Goal: Task Accomplishment & Management: Use online tool/utility

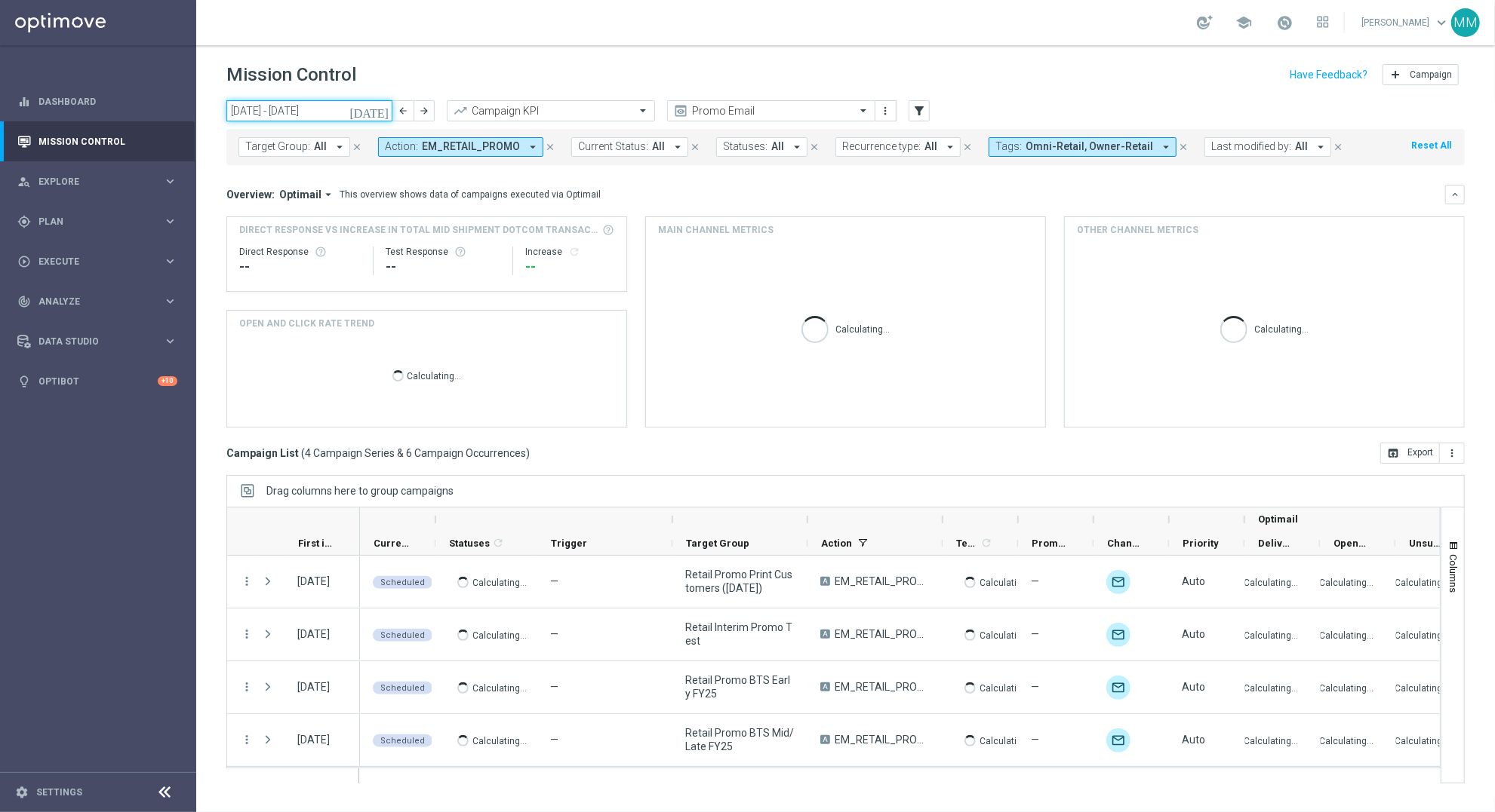
click at [364, 106] on input "08 Sep 2025 - 14 Sep 2025" at bounding box center [308, 111] width 166 height 21
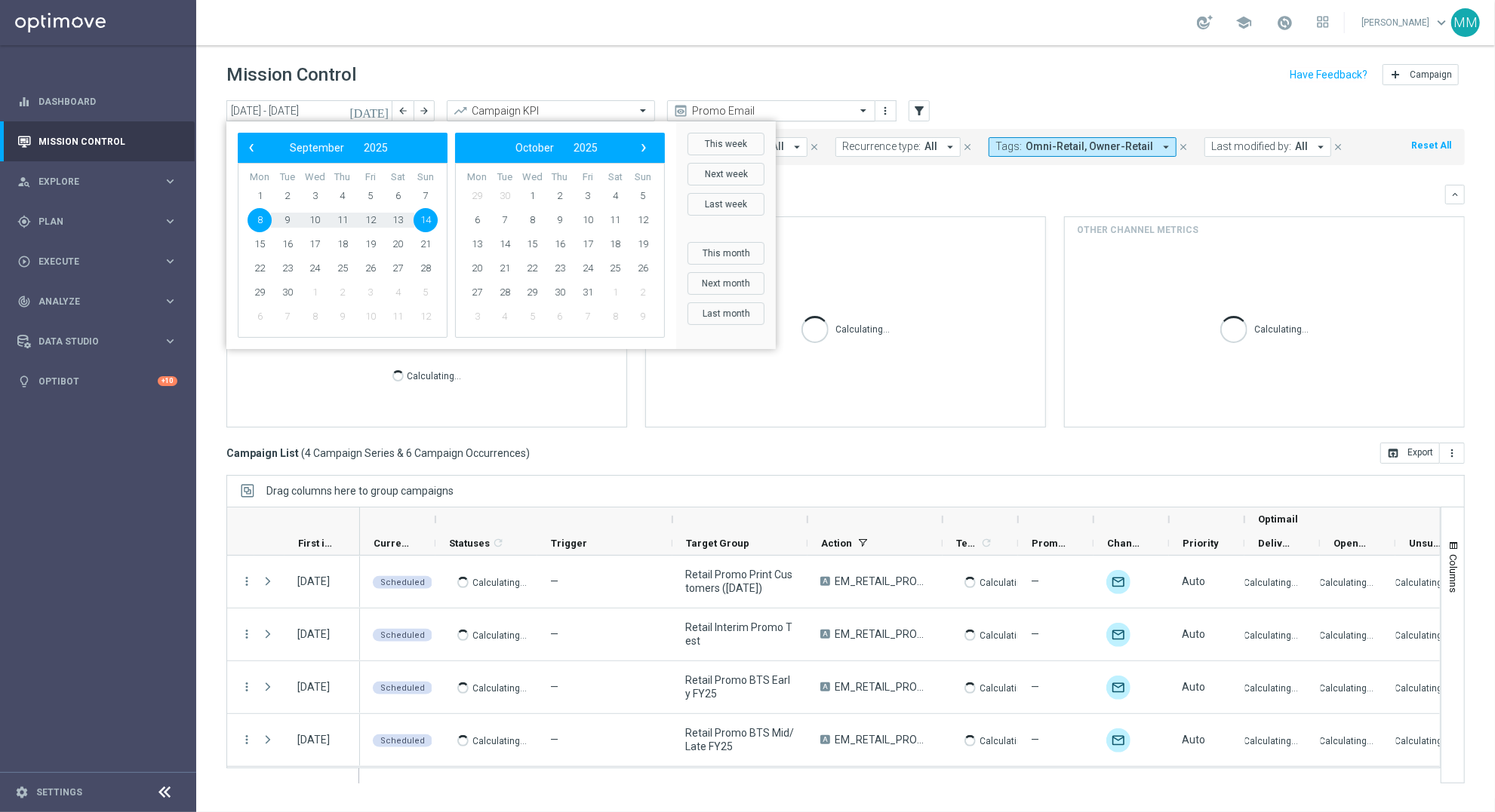
drag, startPoint x: 711, startPoint y: 45, endPoint x: 731, endPoint y: 107, distance: 65.1
click at [731, 107] on div "Mission Control add Campaign today 08 Sep 2025 - 14 Sep 2025 arrow_back arrow_f…" at bounding box center [844, 428] width 1298 height 767
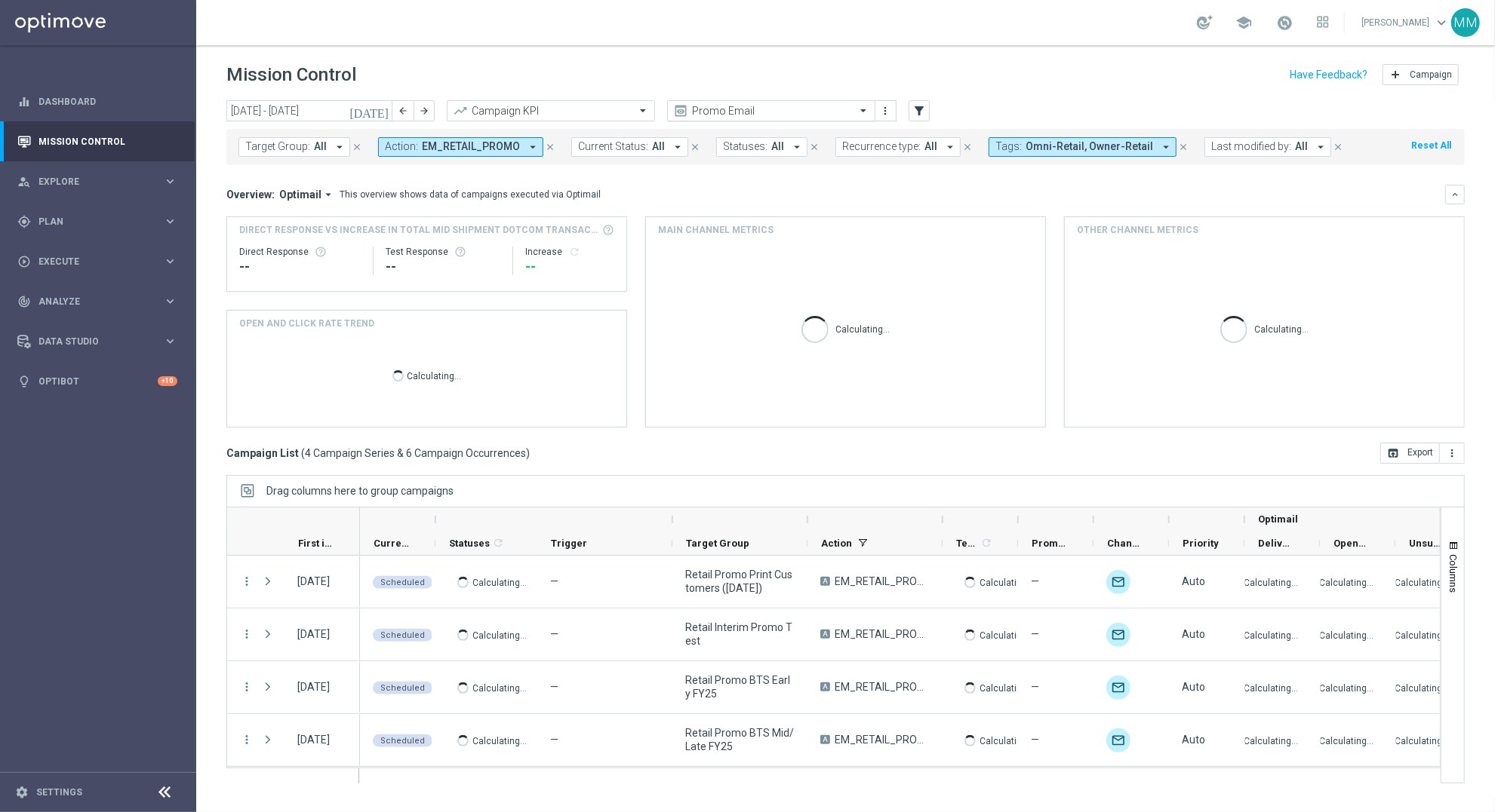
click at [731, 107] on input "text" at bounding box center [756, 112] width 161 height 13
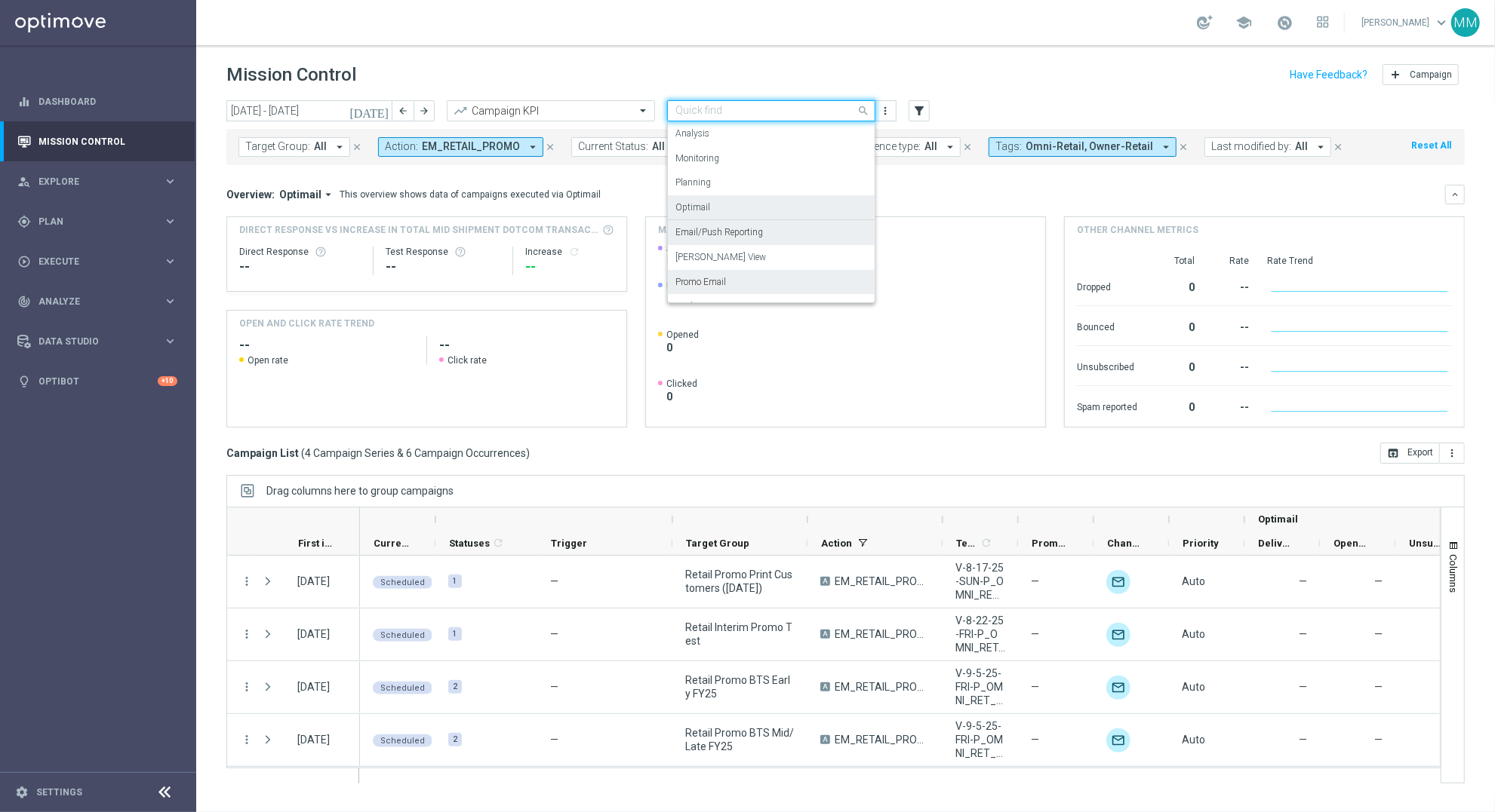
scroll to position [42, 0]
click at [737, 216] on label "Mary Push View" at bounding box center [720, 215] width 91 height 13
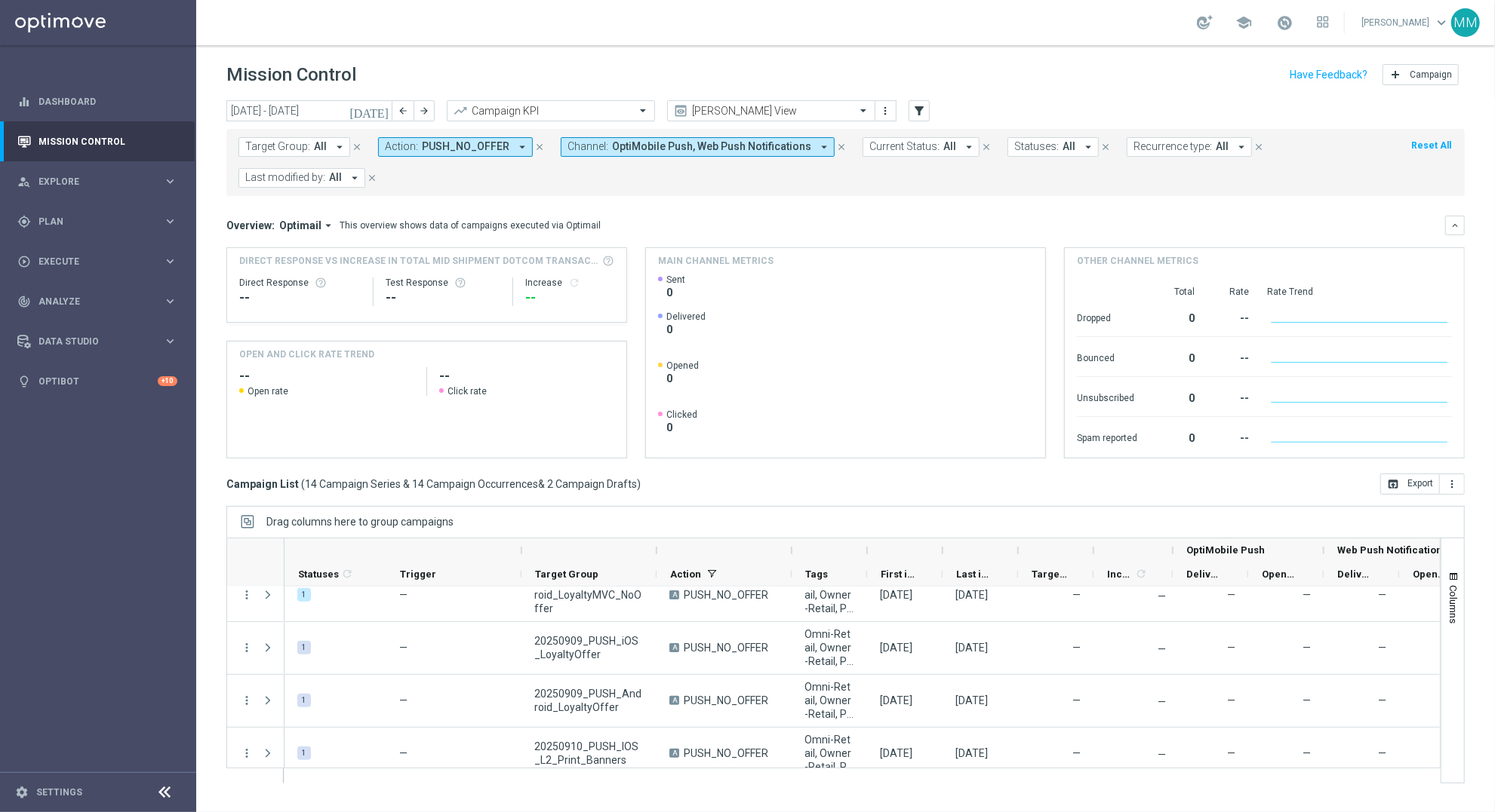
scroll to position [663, 0]
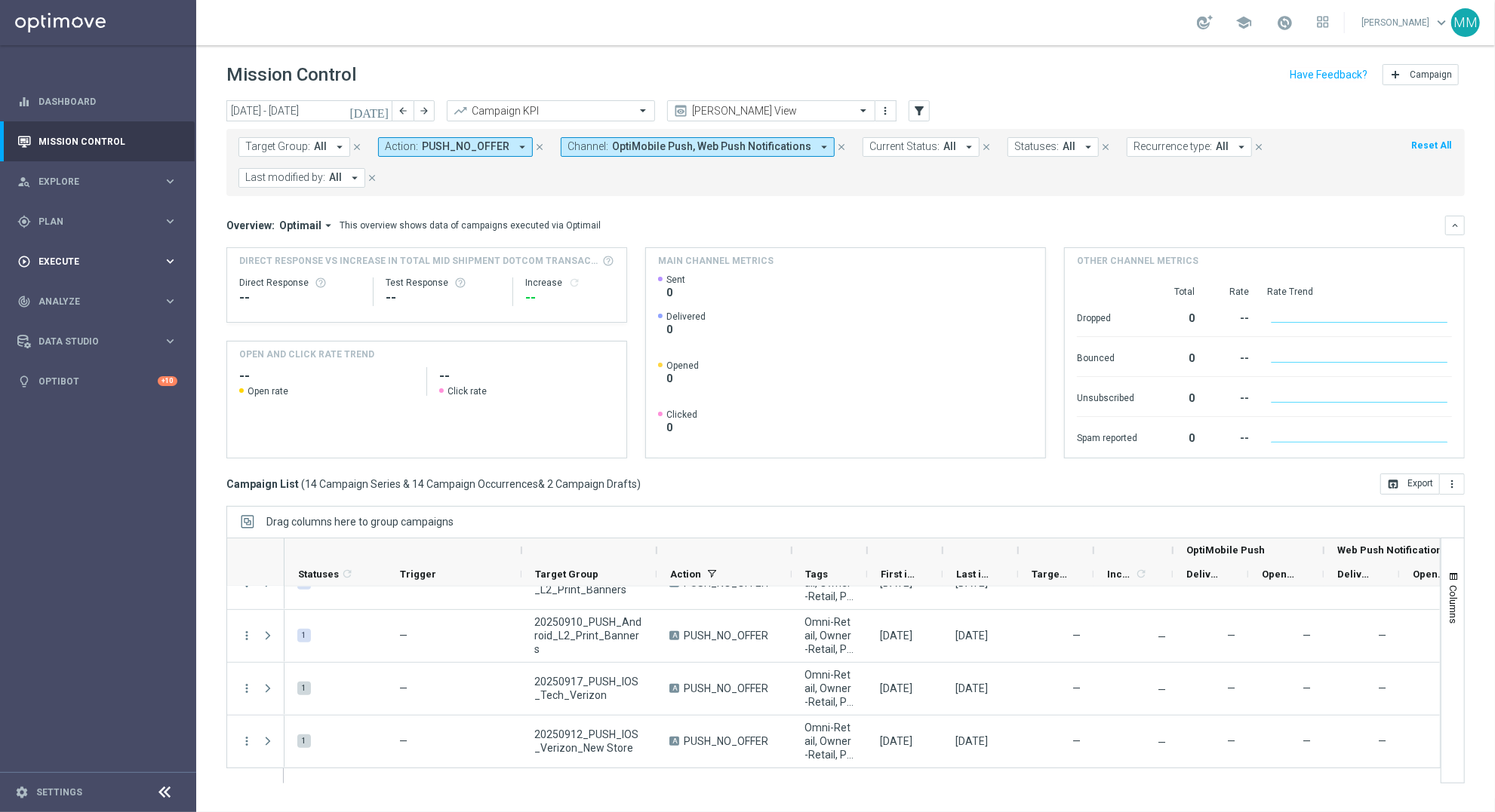
click at [92, 252] on div "play_circle_outline Execute keyboard_arrow_right" at bounding box center [97, 262] width 195 height 40
click at [81, 223] on span "Plan" at bounding box center [101, 222] width 124 height 9
click at [89, 302] on span "Templates" at bounding box center [94, 298] width 108 height 9
click at [73, 319] on link "Optimail" at bounding box center [102, 320] width 110 height 12
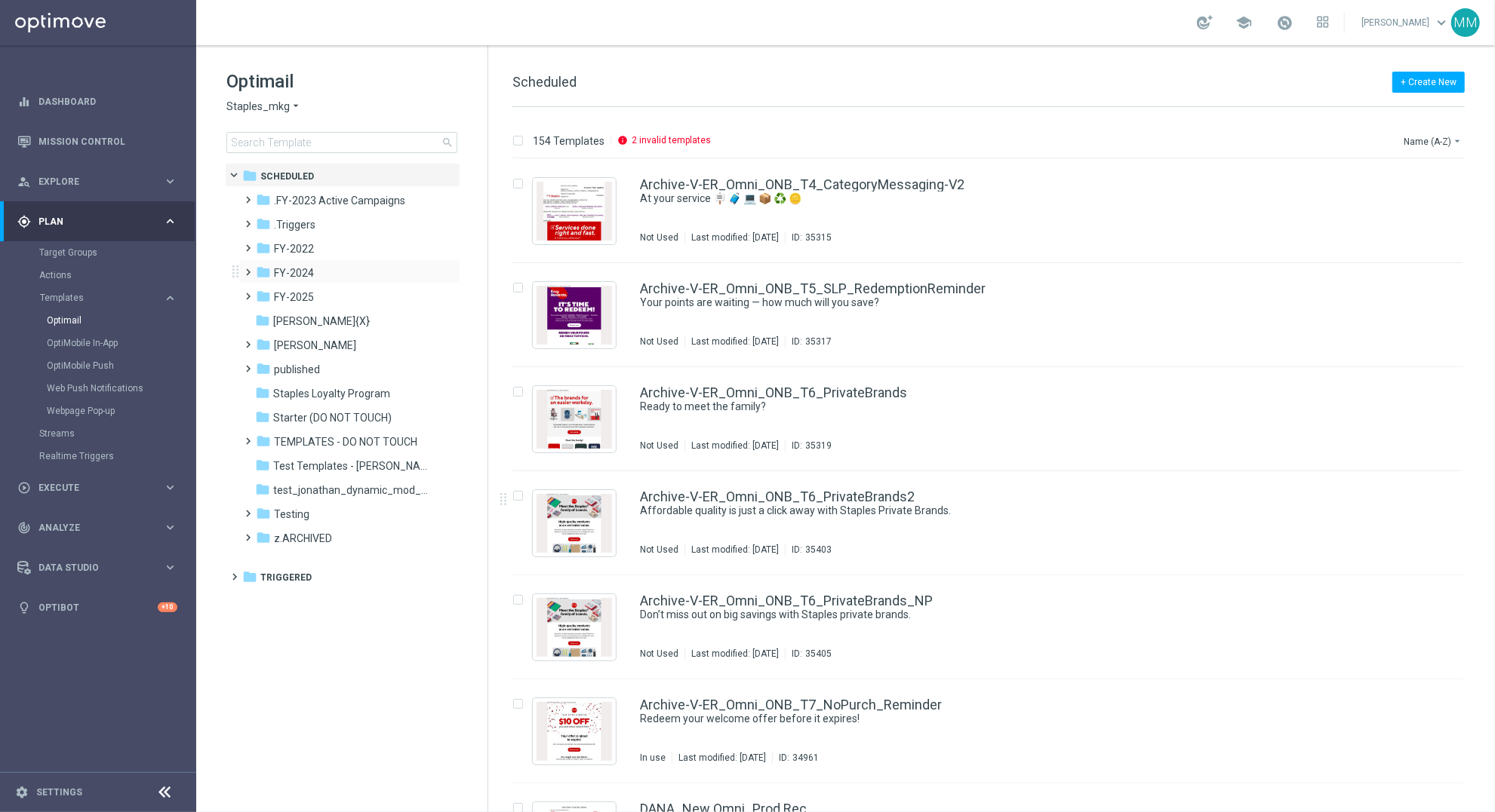
click at [322, 282] on div "folder FY-2024 more_vert" at bounding box center [350, 272] width 221 height 24
click at [333, 371] on div "folder published" at bounding box center [343, 369] width 174 height 17
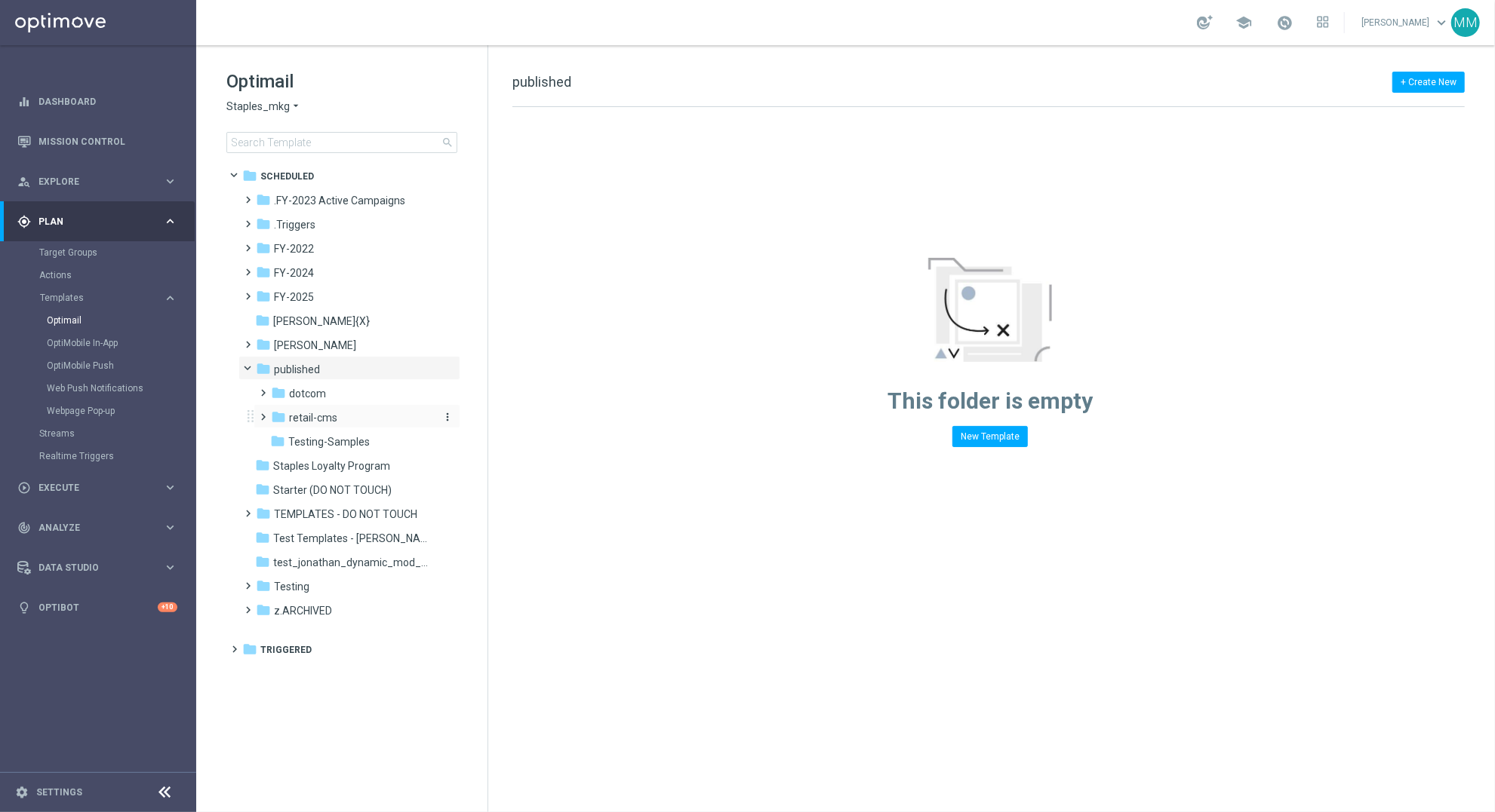
click at [317, 420] on span "retail-cms" at bounding box center [313, 417] width 48 height 14
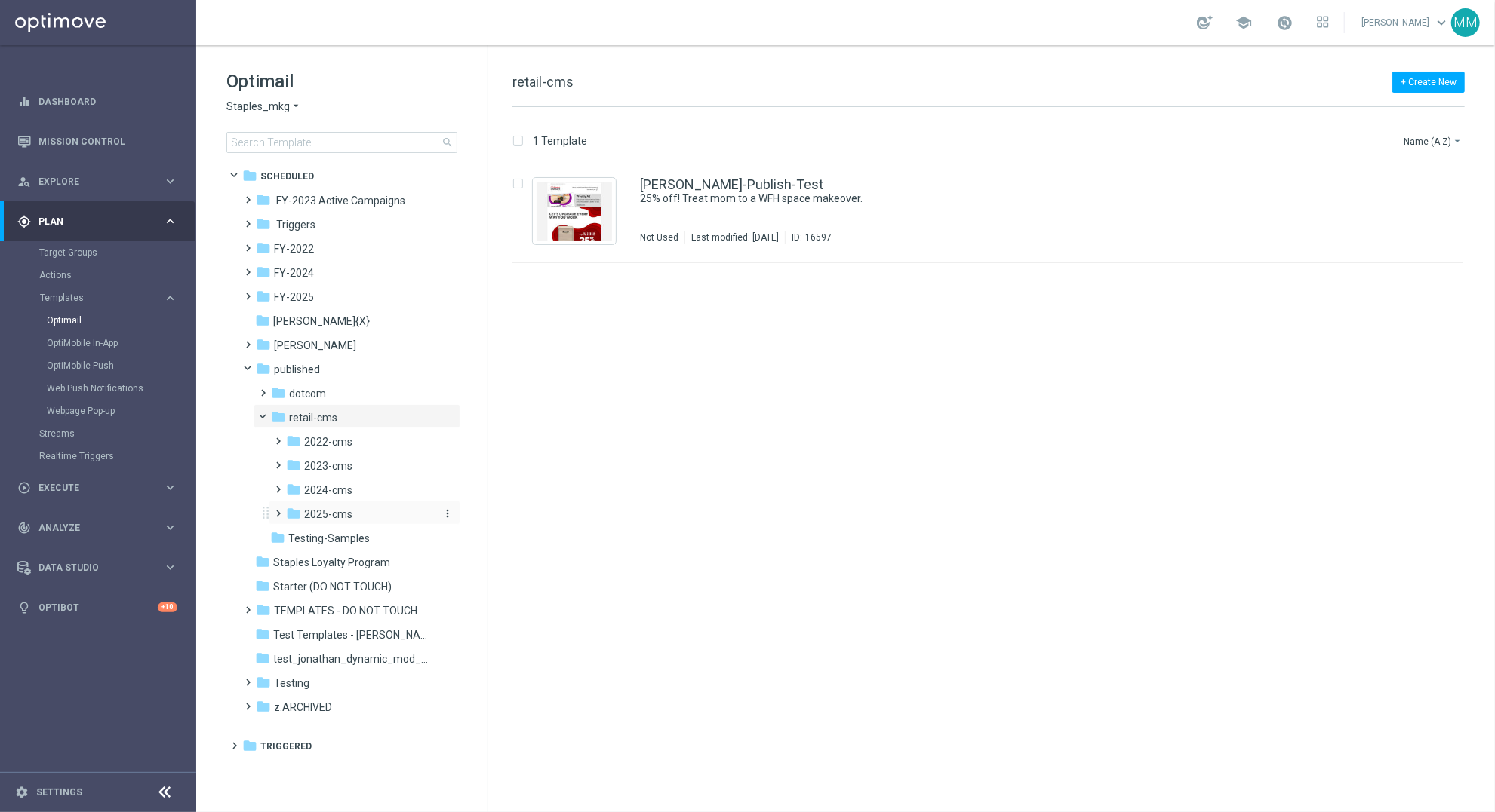
click at [347, 511] on span "2025-cms" at bounding box center [328, 514] width 48 height 14
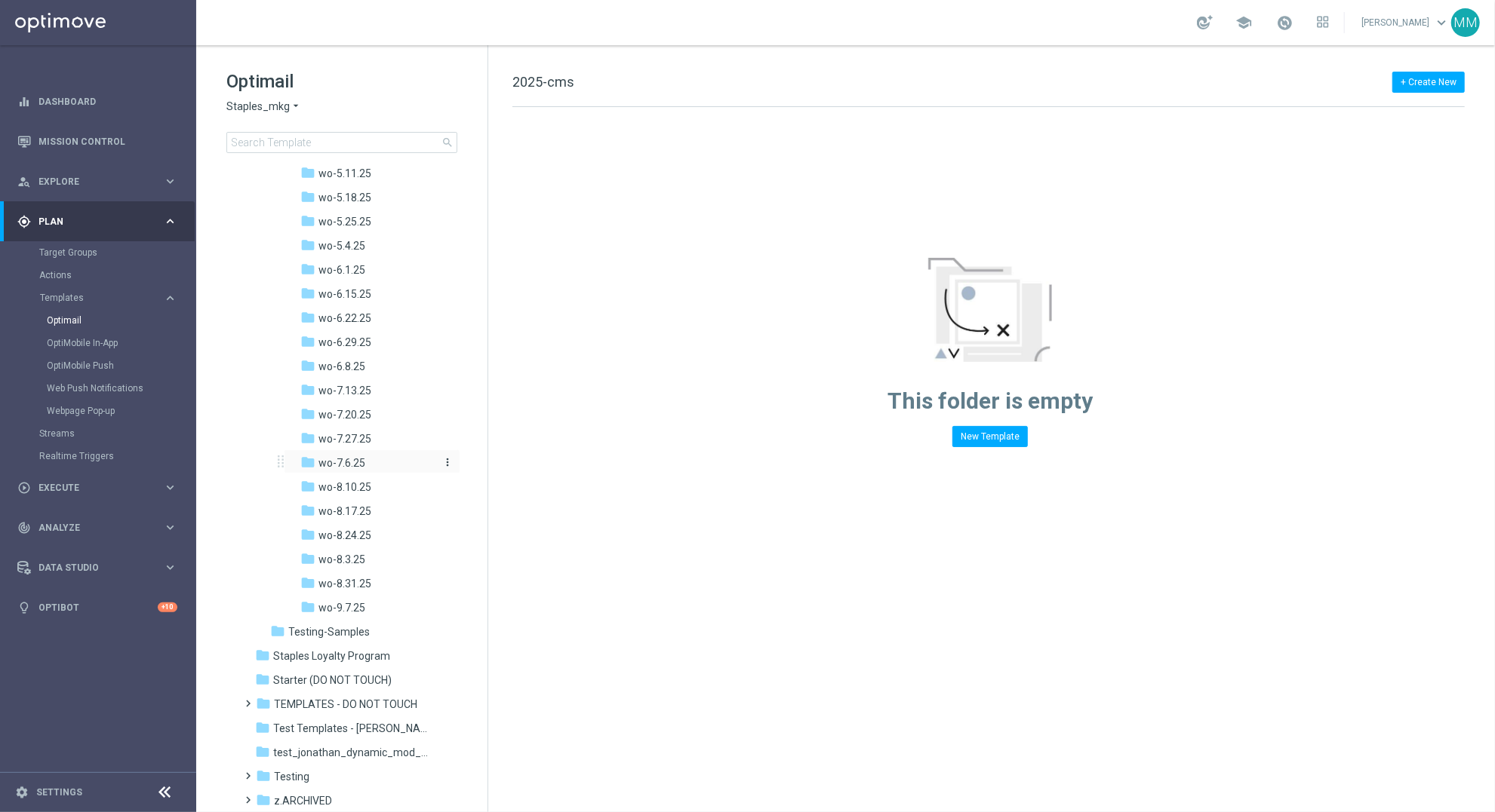
scroll to position [828, 0]
click at [356, 596] on div "folder wo-9.7.25" at bounding box center [368, 604] width 135 height 17
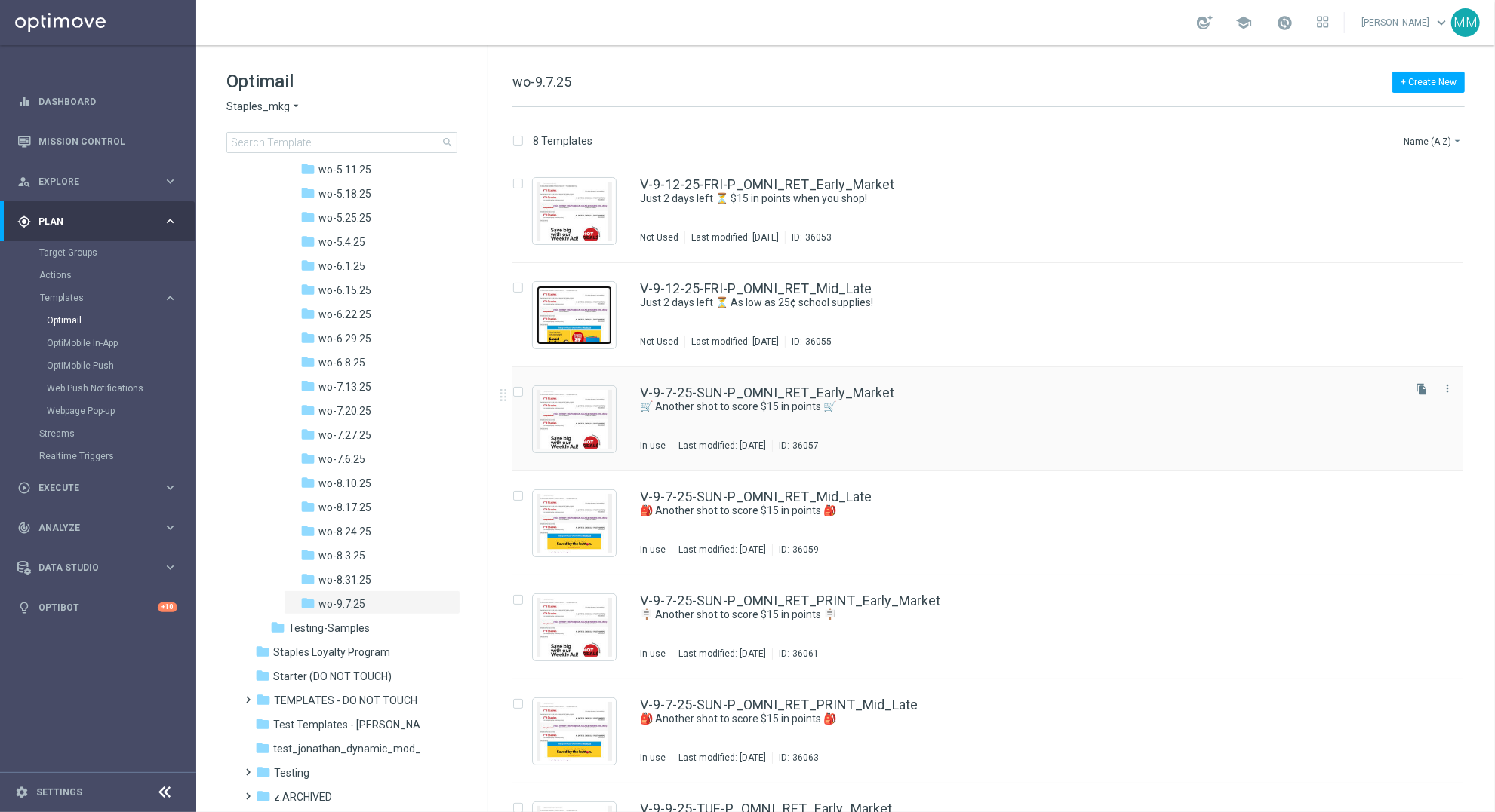
scroll to position [178, 0]
